Goal: Task Accomplishment & Management: Use online tool/utility

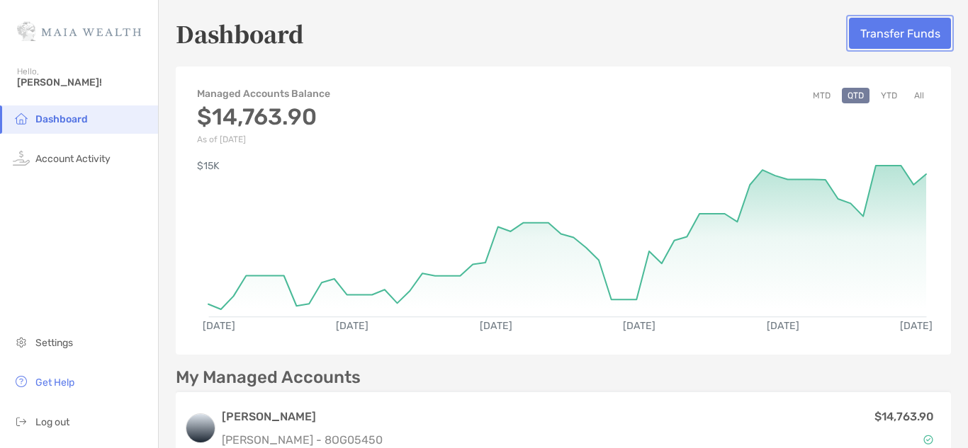
click at [926, 31] on button "Transfer Funds" at bounding box center [900, 33] width 102 height 31
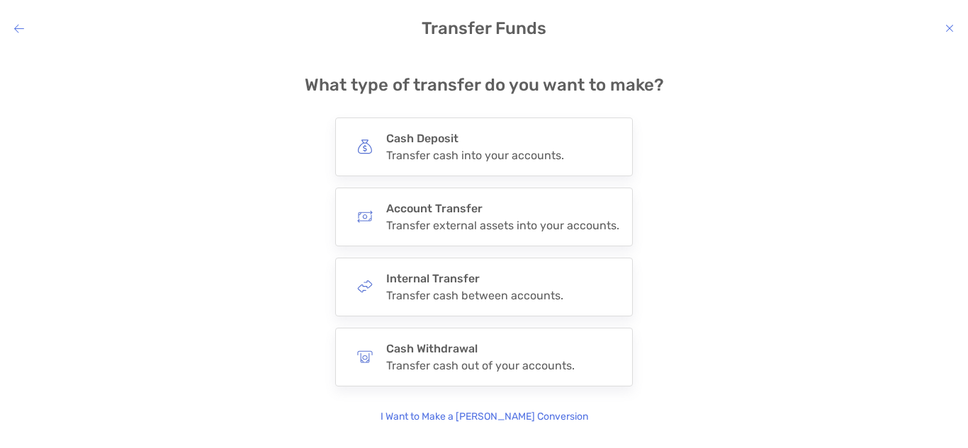
scroll to position [21, 0]
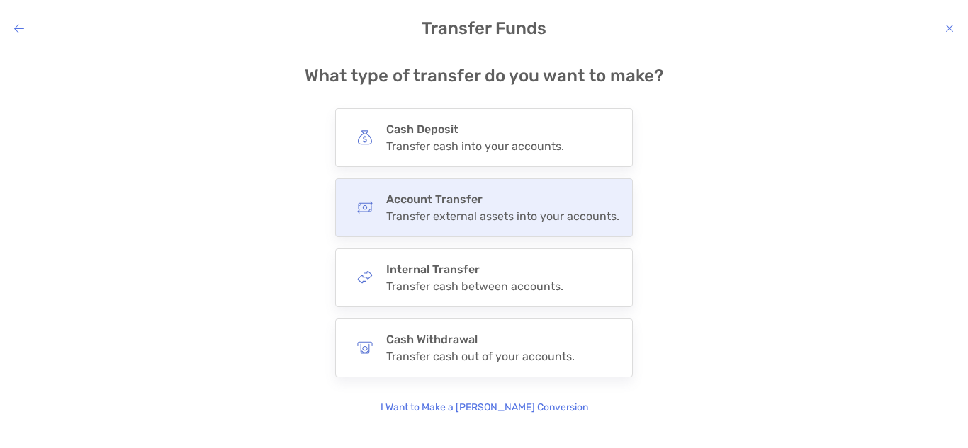
click at [542, 220] on div "Transfer external assets into your accounts." at bounding box center [502, 216] width 233 height 13
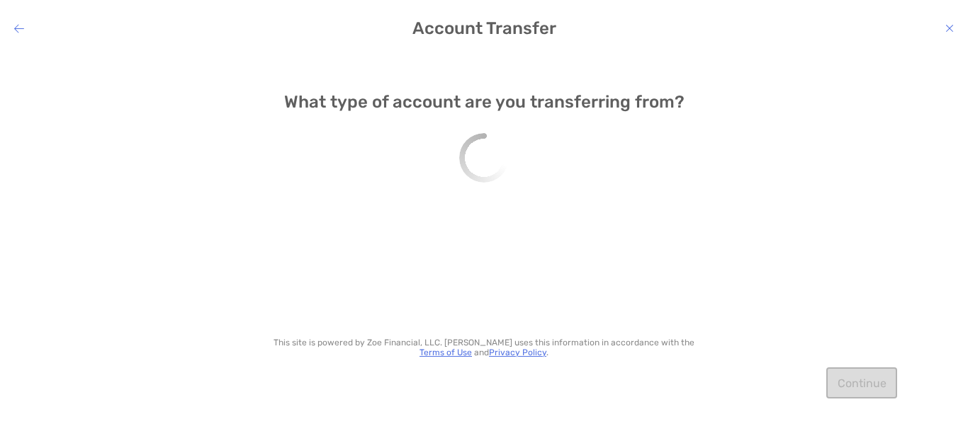
scroll to position [0, 0]
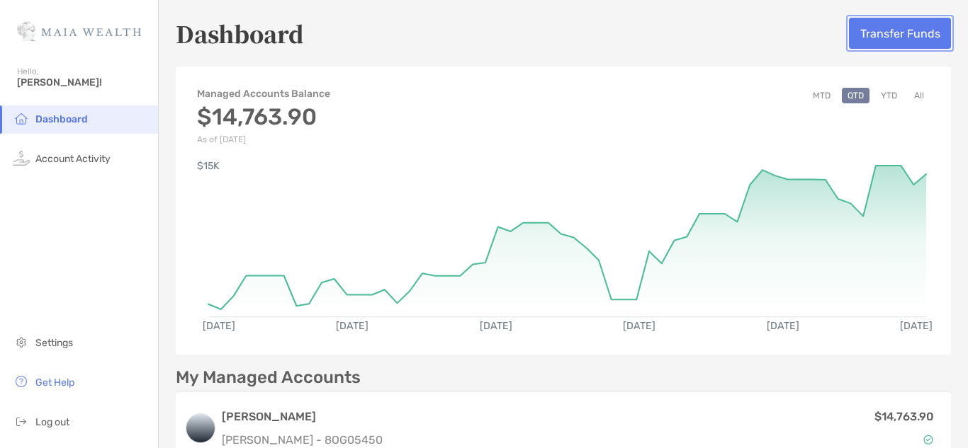
click at [889, 26] on button "Transfer Funds" at bounding box center [900, 33] width 102 height 31
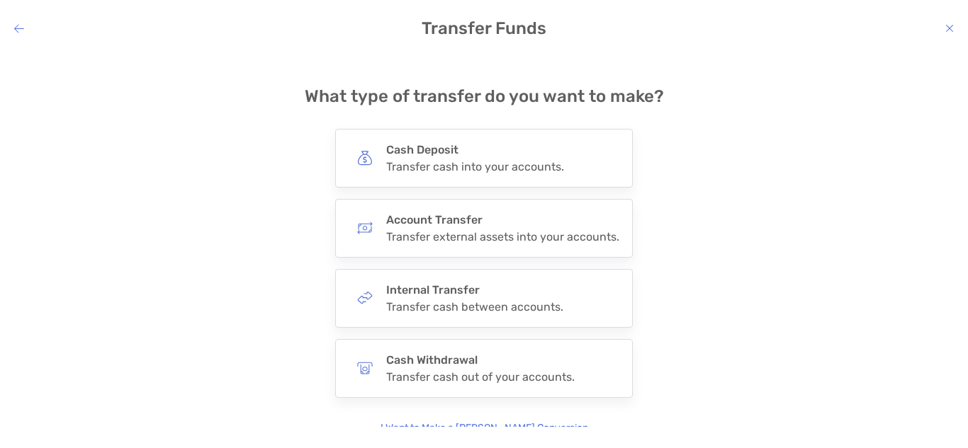
scroll to position [21, 0]
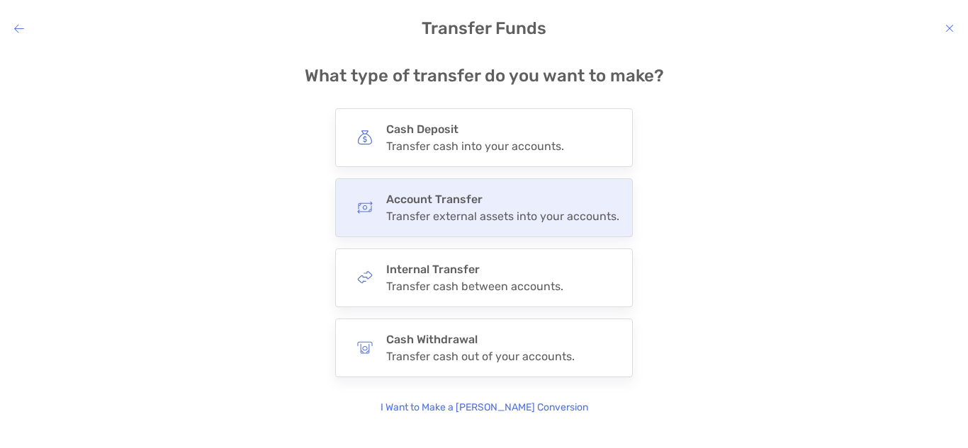
click at [497, 199] on h4 "Account Transfer" at bounding box center [502, 199] width 233 height 13
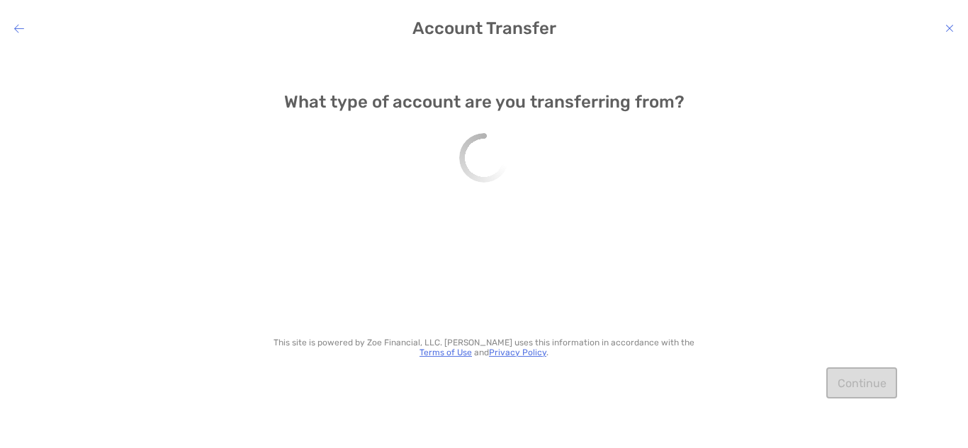
scroll to position [0, 0]
click at [498, 169] on button "Select..." at bounding box center [484, 165] width 368 height 33
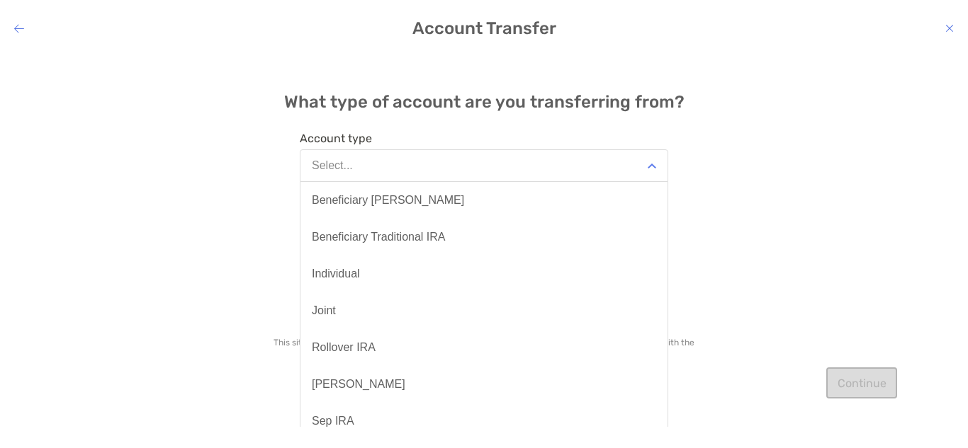
scroll to position [147, 0]
click at [830, 203] on div "What type of account are you transferring from? Account type Select... Benefici…" at bounding box center [484, 239] width 968 height 375
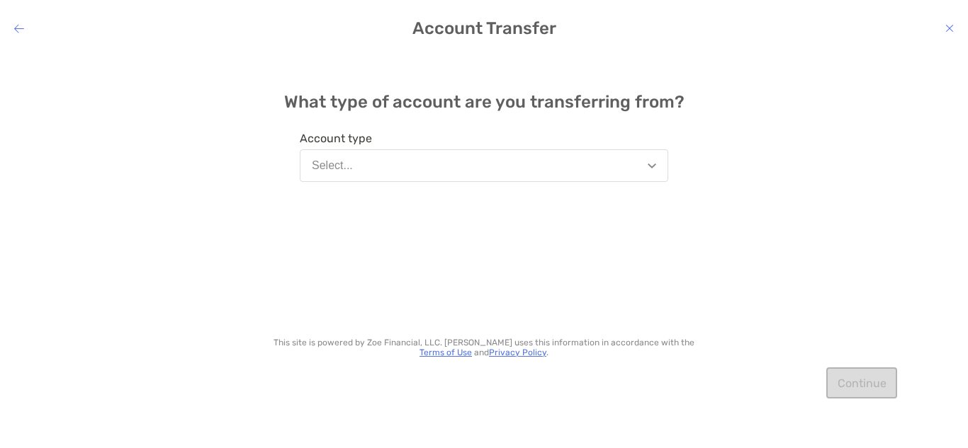
click at [18, 24] on icon "modal" at bounding box center [19, 28] width 10 height 11
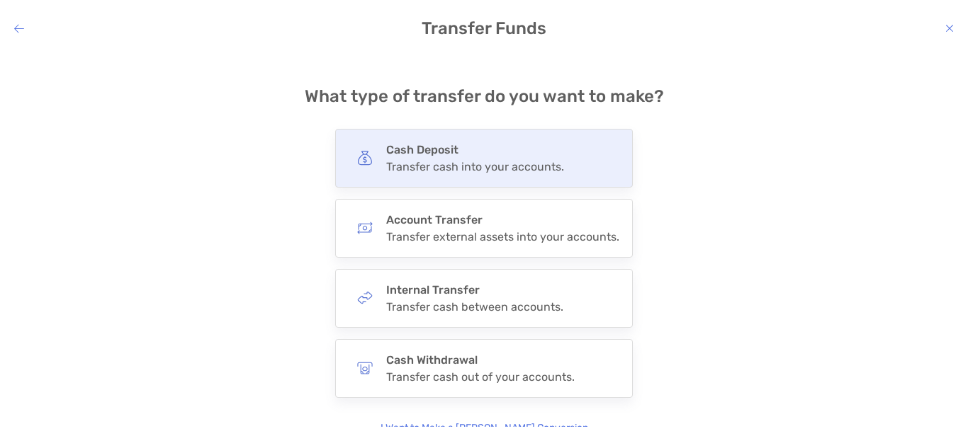
click at [499, 146] on h4 "Cash Deposit" at bounding box center [475, 149] width 178 height 13
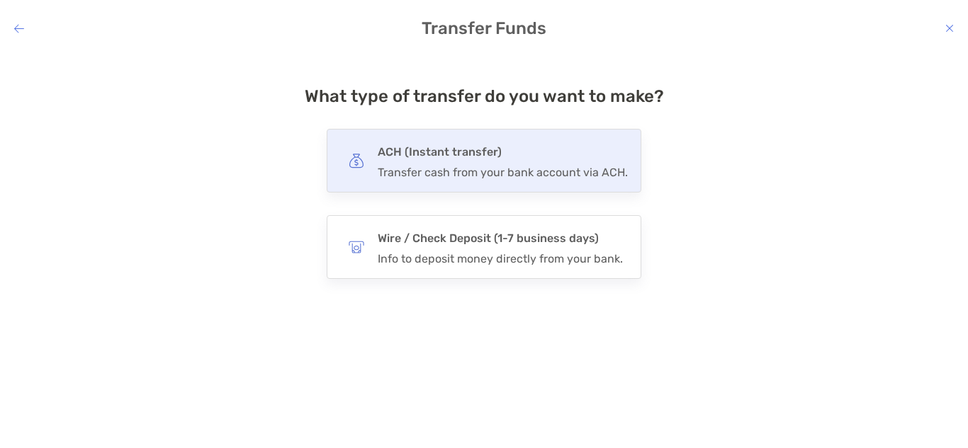
click at [470, 141] on div "ACH (Instant transfer) Transfer cash from your bank account via ACH." at bounding box center [484, 161] width 315 height 64
click at [0, 0] on input "***" at bounding box center [0, 0] width 0 height 0
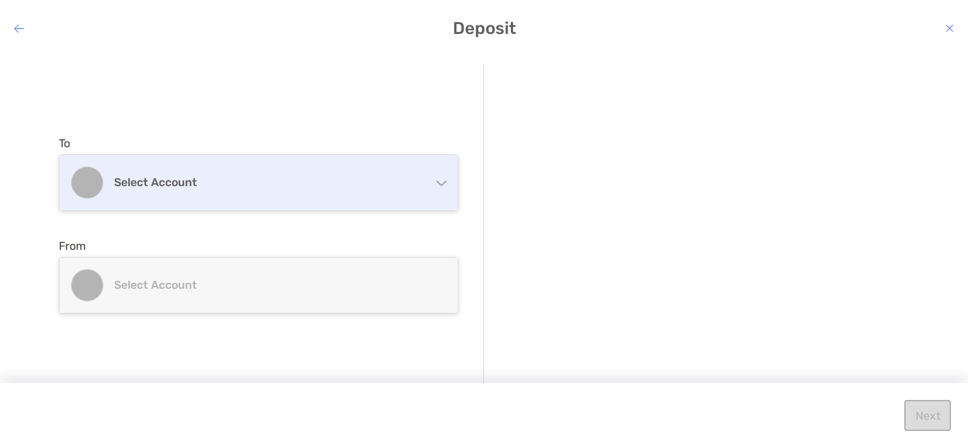
click at [388, 169] on div "Select account" at bounding box center [259, 182] width 398 height 55
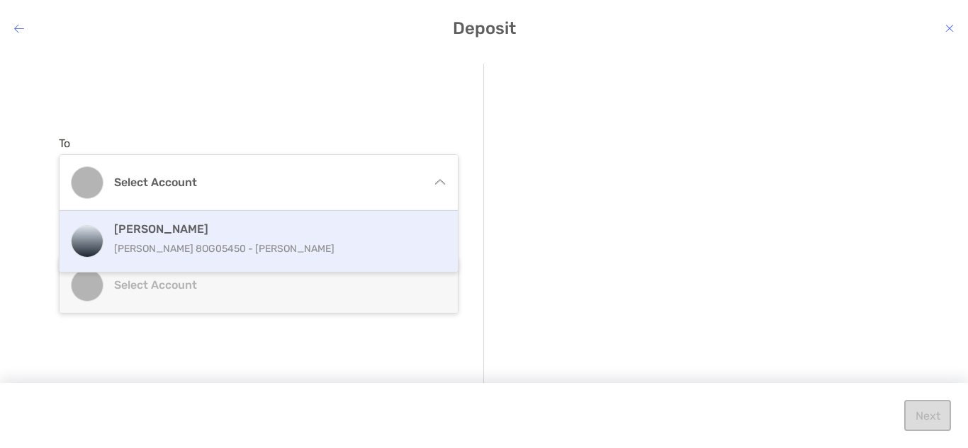
click at [371, 226] on h4 "[PERSON_NAME]" at bounding box center [274, 228] width 320 height 13
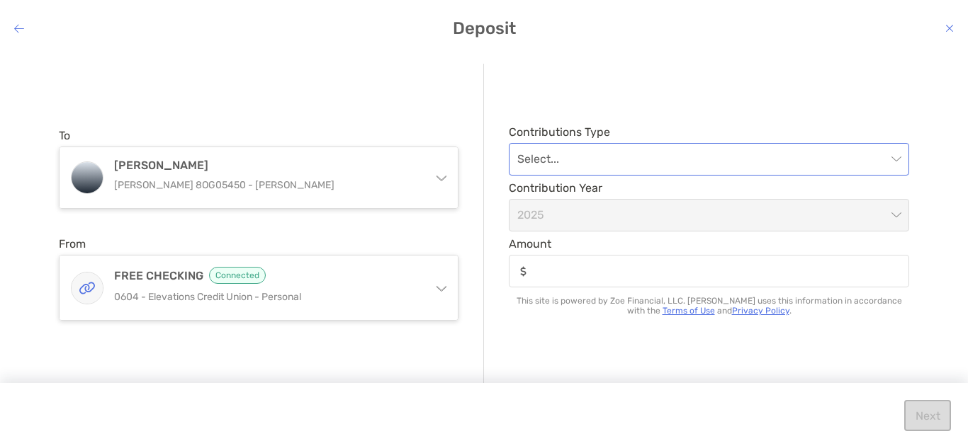
click at [717, 160] on input "modal" at bounding box center [701, 159] width 369 height 31
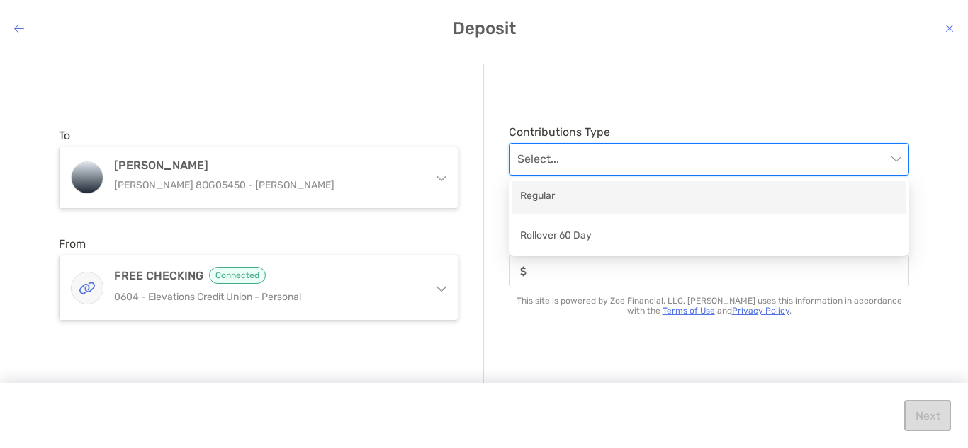
click at [706, 193] on div "Regular" at bounding box center [709, 197] width 378 height 18
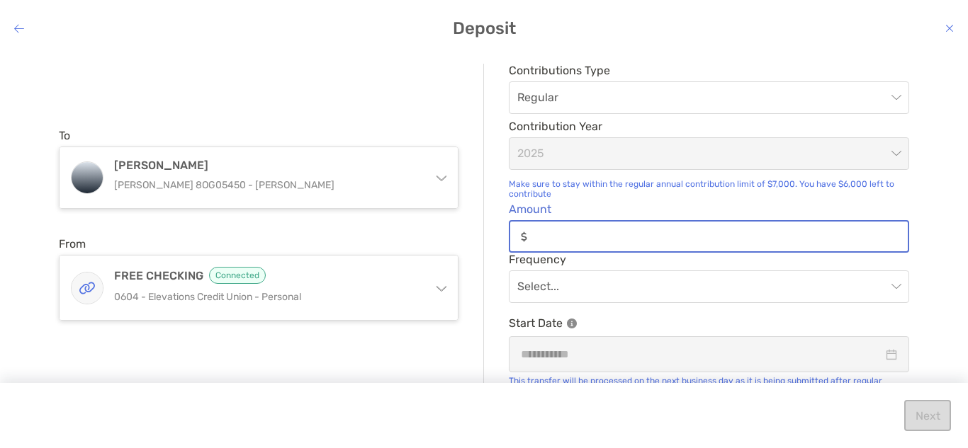
click at [657, 231] on input "Amount" at bounding box center [720, 237] width 375 height 12
type input "***"
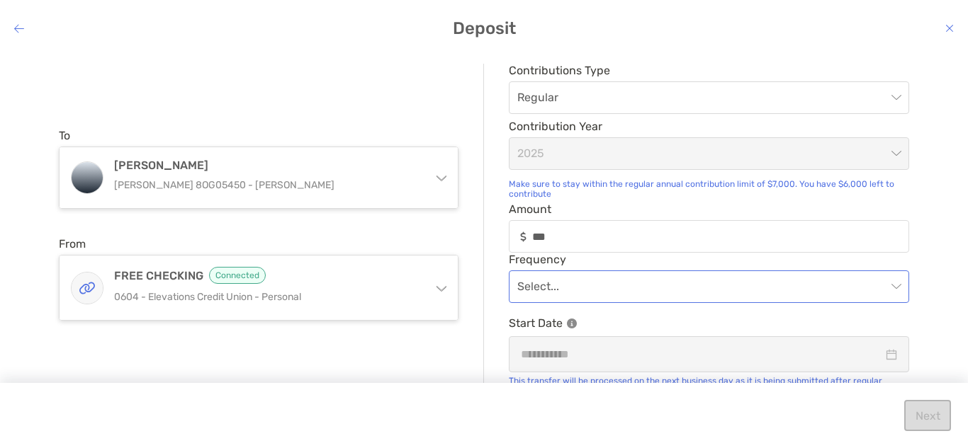
click at [621, 293] on input "modal" at bounding box center [701, 286] width 369 height 31
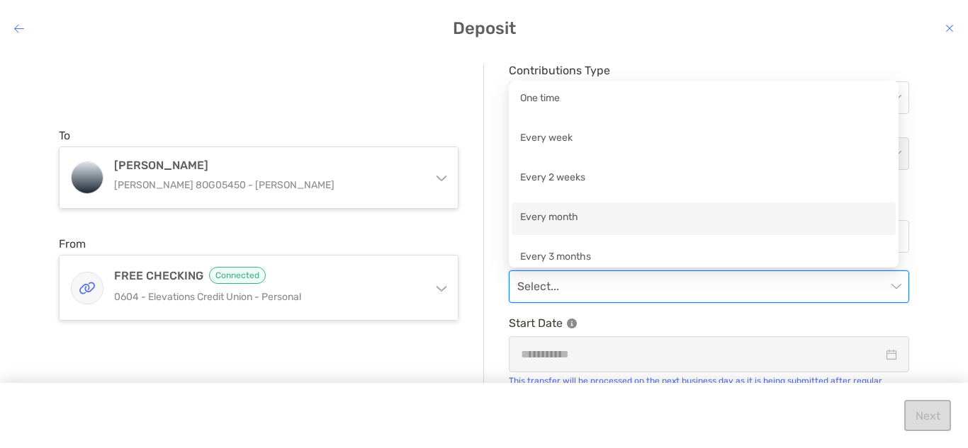
click at [614, 214] on div "Every month" at bounding box center [703, 219] width 367 height 18
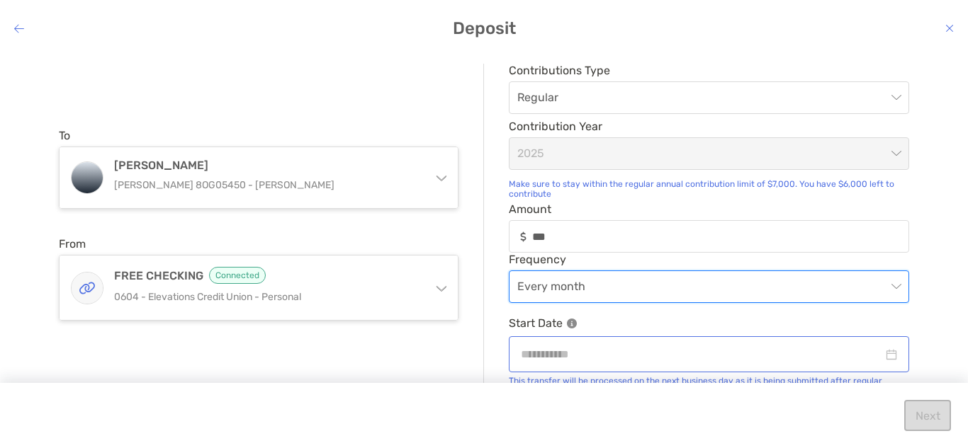
click at [640, 337] on div "modal" at bounding box center [709, 355] width 400 height 36
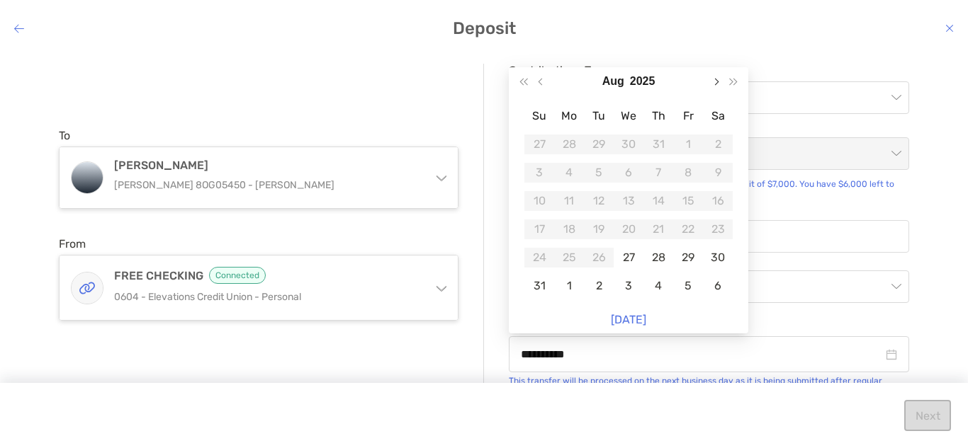
click at [717, 74] on button "Next month (PageDown)" at bounding box center [715, 81] width 18 height 28
type input "**********"
click at [601, 205] on div "16" at bounding box center [599, 201] width 20 height 20
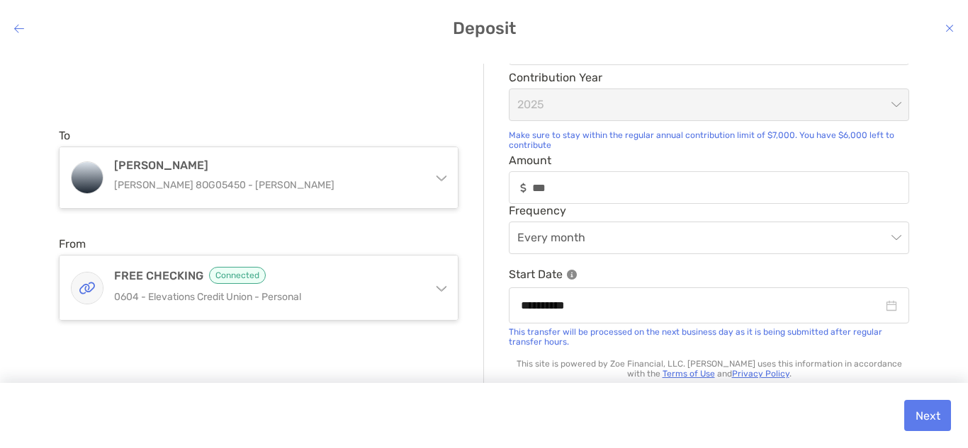
scroll to position [50, 0]
click at [934, 417] on button "Next" at bounding box center [927, 415] width 47 height 31
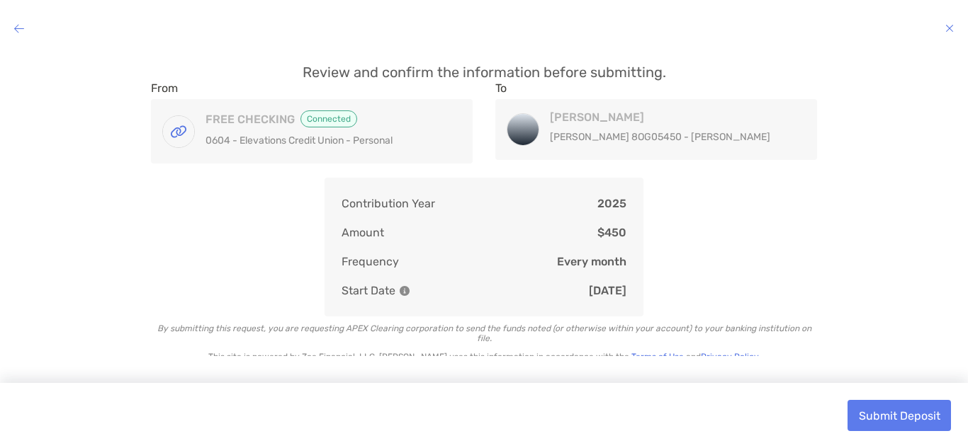
scroll to position [14, 0]
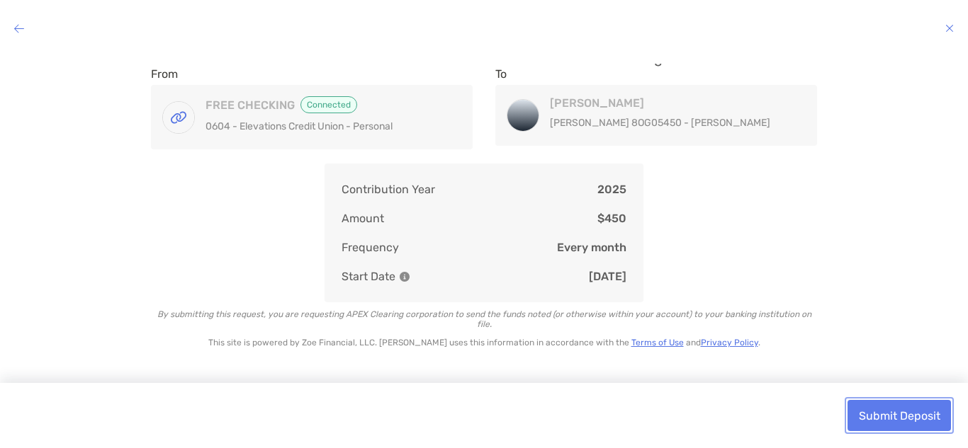
click at [865, 410] on button "Submit Deposit" at bounding box center [898, 415] width 103 height 31
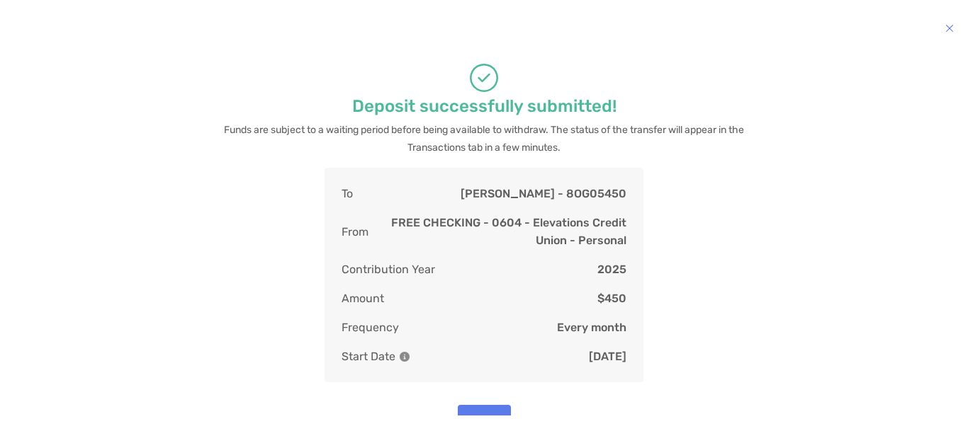
scroll to position [26, 0]
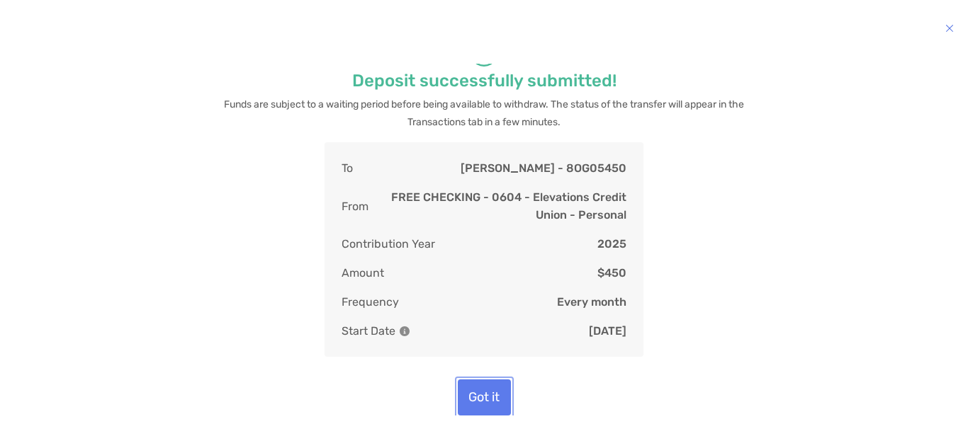
click at [482, 388] on button "Got it" at bounding box center [484, 398] width 53 height 36
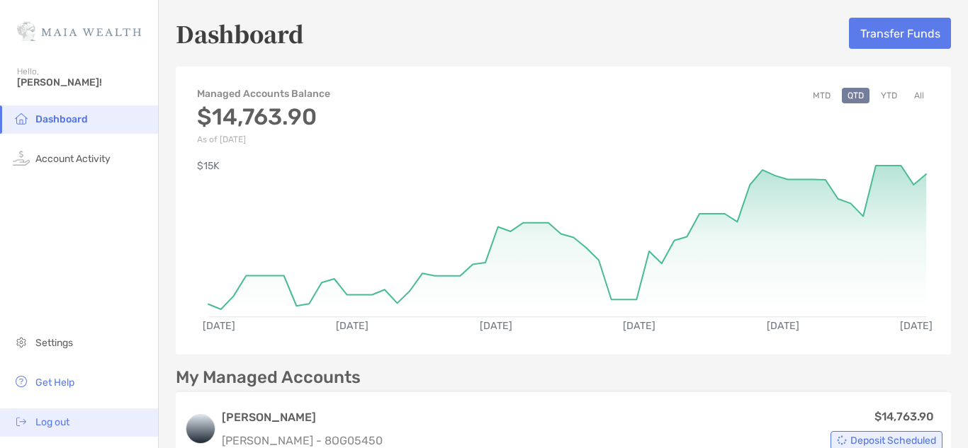
click at [69, 427] on span "Log out" at bounding box center [52, 423] width 34 height 12
